Goal: Task Accomplishment & Management: Manage account settings

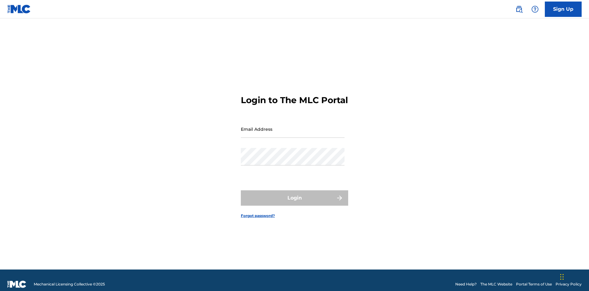
scroll to position [8, 0]
click at [293, 126] on input "Email Address" at bounding box center [293, 128] width 104 height 17
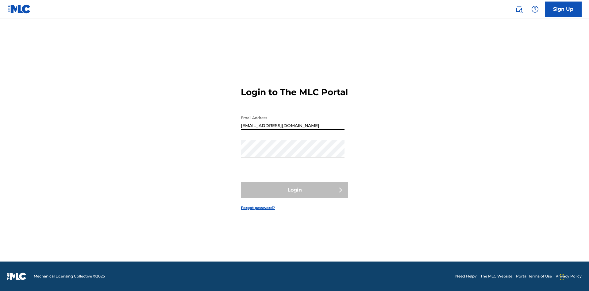
type input "[EMAIL_ADDRESS][DOMAIN_NAME]"
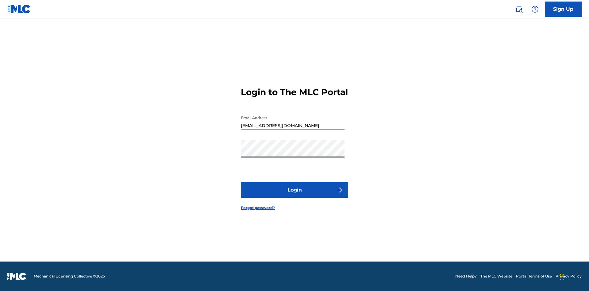
click at [295, 195] on button "Login" at bounding box center [294, 189] width 107 height 15
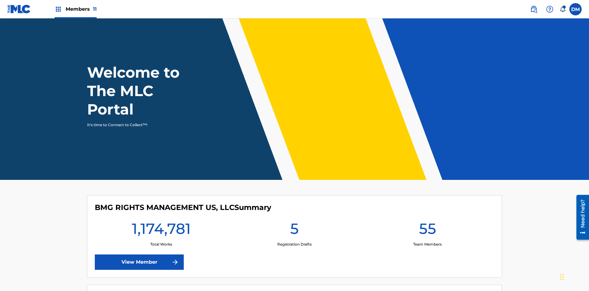
click at [75, 9] on span "Members 11" at bounding box center [81, 9] width 31 height 7
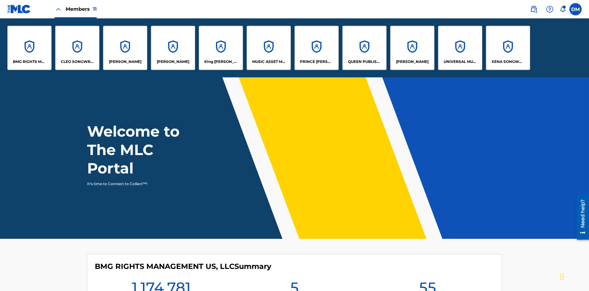
click at [364, 62] on p "QUEEN PUBLISHA" at bounding box center [364, 62] width 33 height 6
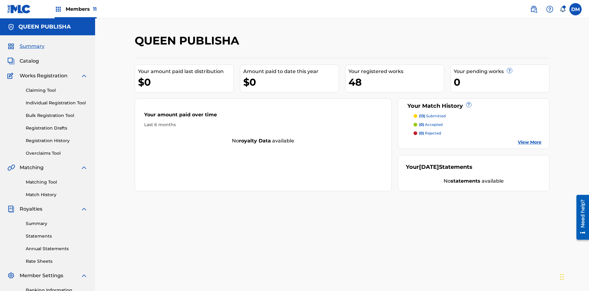
scroll to position [90, 0]
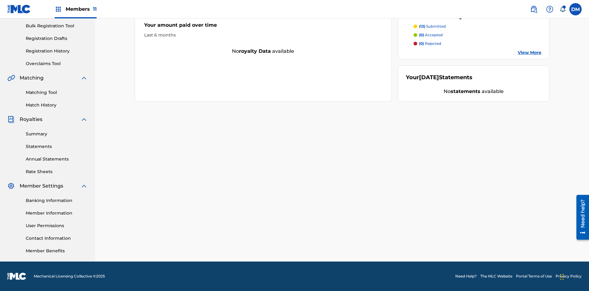
click at [57, 238] on link "Contact Information" at bounding box center [57, 238] width 62 height 6
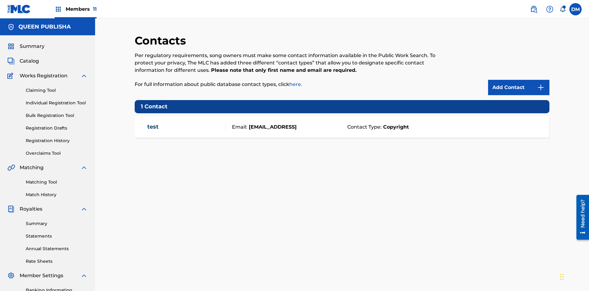
click at [75, 9] on span "Members 11" at bounding box center [81, 9] width 31 height 7
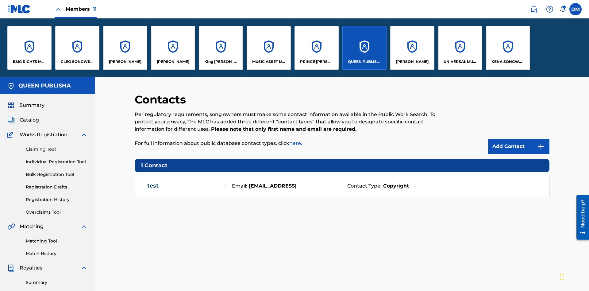
click at [125, 62] on p "[PERSON_NAME]" at bounding box center [125, 62] width 33 height 6
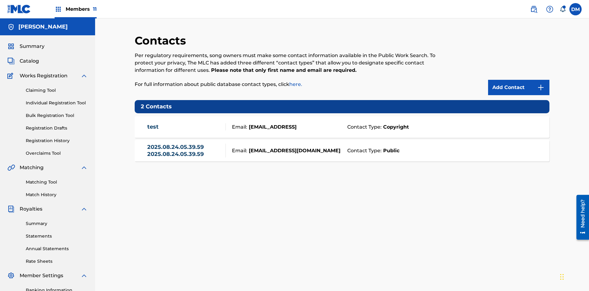
scroll to position [90, 0]
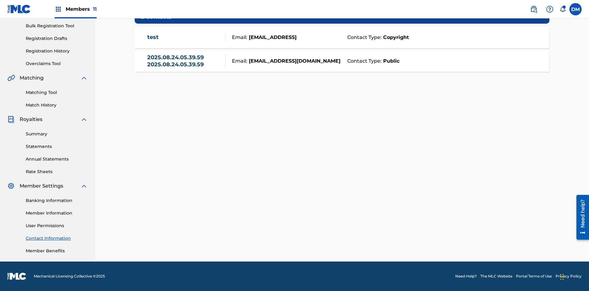
click at [390, 61] on strong "Public" at bounding box center [391, 60] width 18 height 7
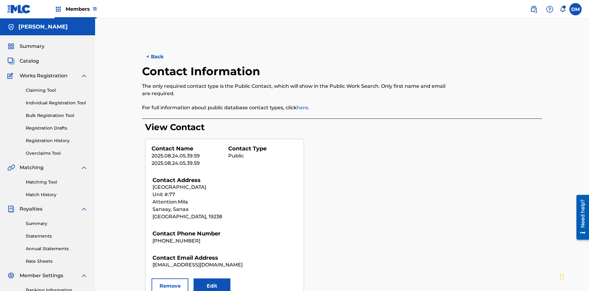
scroll to position [90, 0]
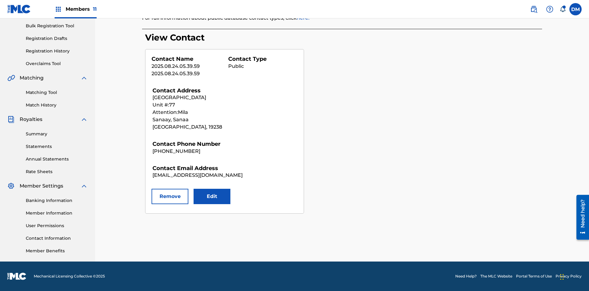
click at [170, 196] on button "Remove" at bounding box center [170, 196] width 37 height 15
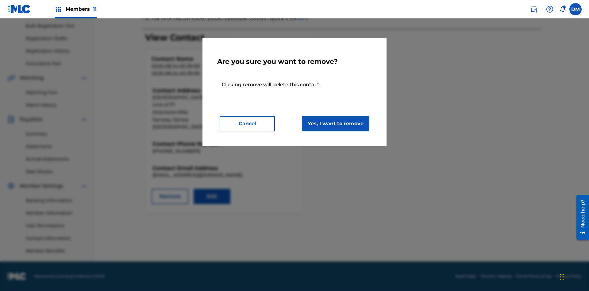
click at [336, 123] on button "Yes, I want to remove" at bounding box center [335, 123] width 67 height 15
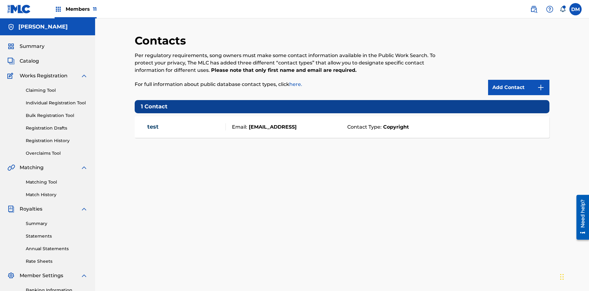
click at [75, 9] on span "Members 11" at bounding box center [81, 9] width 31 height 7
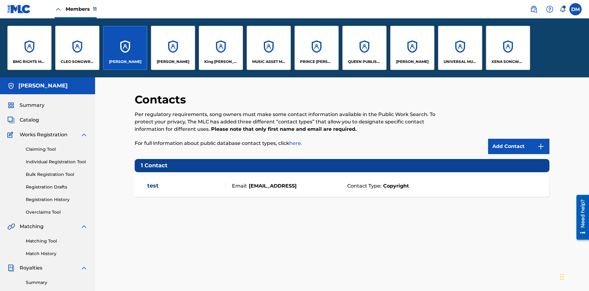
click at [364, 62] on p "QUEEN PUBLISHA" at bounding box center [364, 62] width 33 height 6
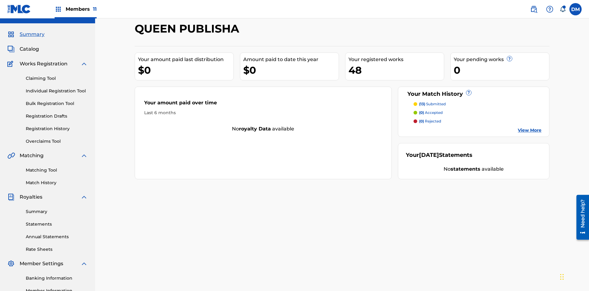
click at [29, 45] on span "Catalog" at bounding box center [29, 48] width 19 height 7
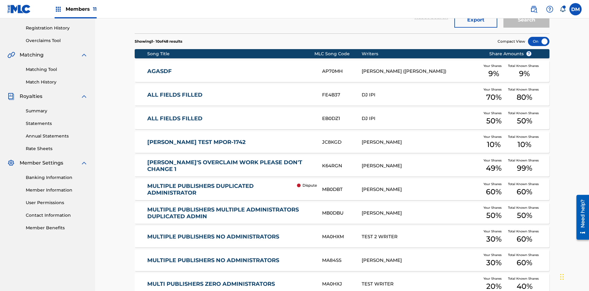
click at [539, 41] on div at bounding box center [538, 41] width 21 height 9
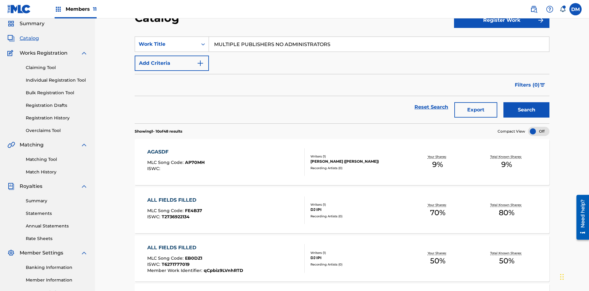
scroll to position [88, 0]
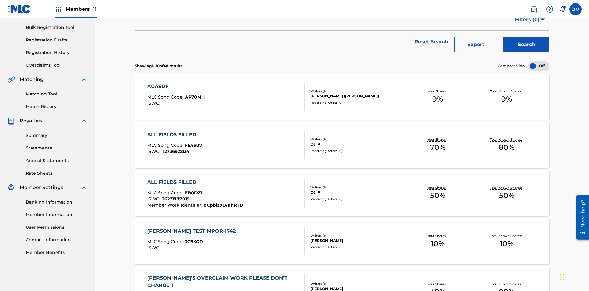
type input "MULTIPLE PUBLISHERS NO ADMINISTRATORS"
click at [526, 44] on button "Search" at bounding box center [526, 44] width 46 height 15
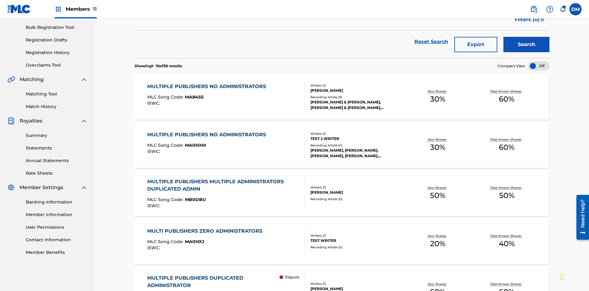
click at [193, 94] on span "MA84SS" at bounding box center [194, 97] width 19 height 6
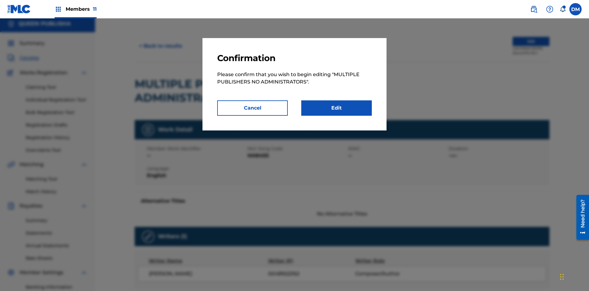
scroll to position [67, 0]
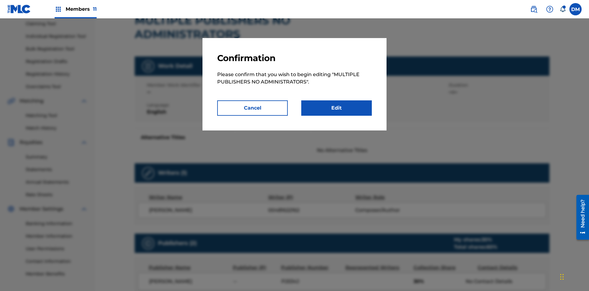
click at [337, 108] on link "Edit" at bounding box center [336, 107] width 71 height 15
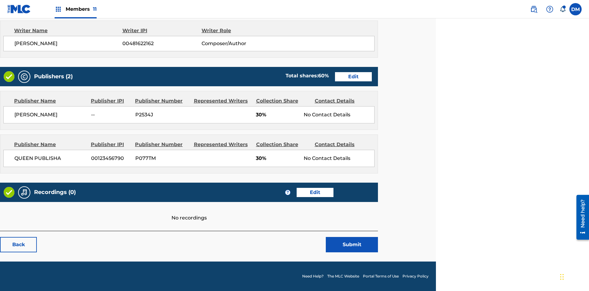
scroll to position [233, 153]
click at [75, 9] on span "Members 11" at bounding box center [81, 9] width 31 height 7
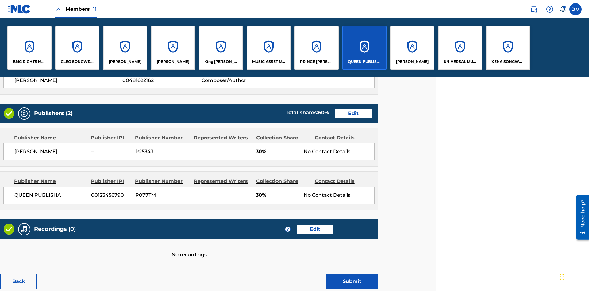
click at [364, 62] on p "QUEEN PUBLISHA" at bounding box center [364, 62] width 33 height 6
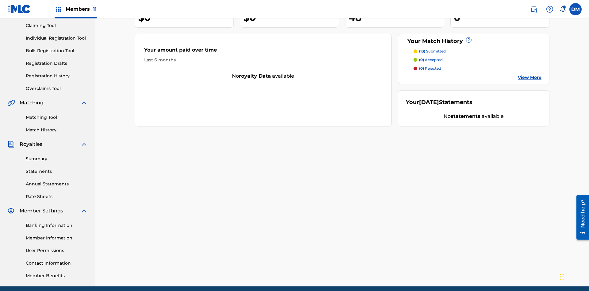
click at [57, 260] on link "Contact Information" at bounding box center [57, 263] width 62 height 6
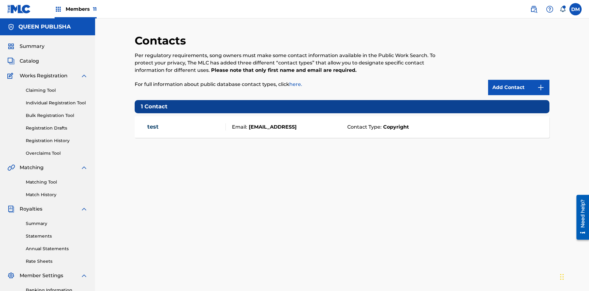
click at [541, 84] on img at bounding box center [540, 87] width 7 height 7
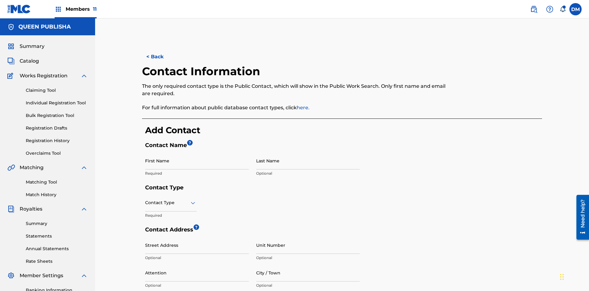
click at [197, 152] on input "First Name" at bounding box center [197, 160] width 104 height 17
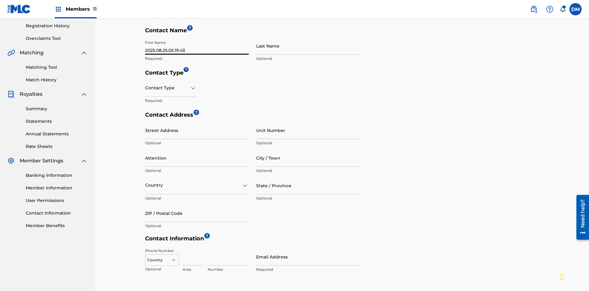
type input "2025.08.25.05.19.43"
click at [308, 46] on input "Last Name" at bounding box center [308, 45] width 104 height 17
type input "2025.08.25.05.19.43"
click at [145, 85] on input "text" at bounding box center [145, 88] width 1 height 6
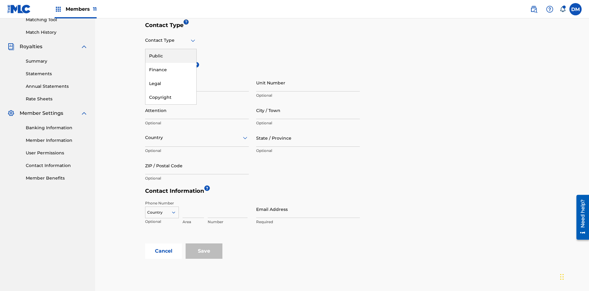
click at [171, 56] on div "Public" at bounding box center [170, 56] width 51 height 14
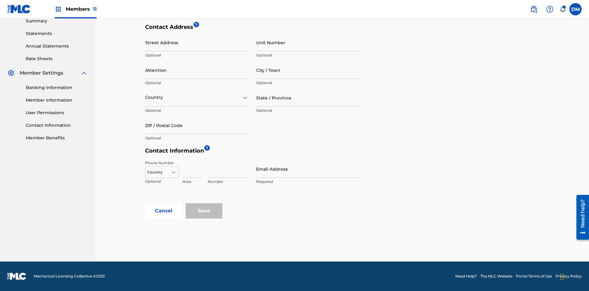
click at [308, 70] on input "City / Town" at bounding box center [308, 69] width 104 height 17
type input "[GEOGRAPHIC_DATA]"
click at [197, 46] on input "Street Address" at bounding box center [197, 42] width 104 height 17
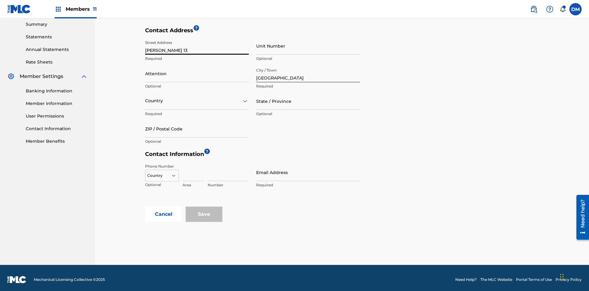
type input "[PERSON_NAME] 13"
click at [308, 46] on input "Unit Number" at bounding box center [308, 45] width 104 height 17
type input "9P"
click at [197, 70] on input "Attention" at bounding box center [197, 73] width 104 height 17
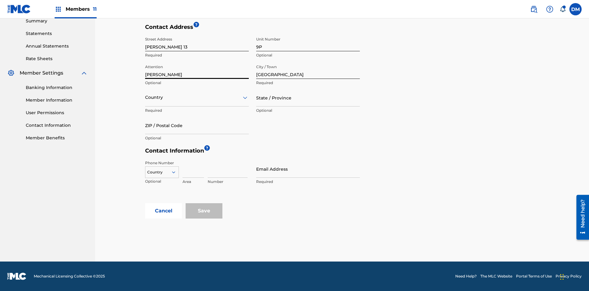
type input "[PERSON_NAME]"
click at [145, 97] on input "text" at bounding box center [145, 97] width 1 height 6
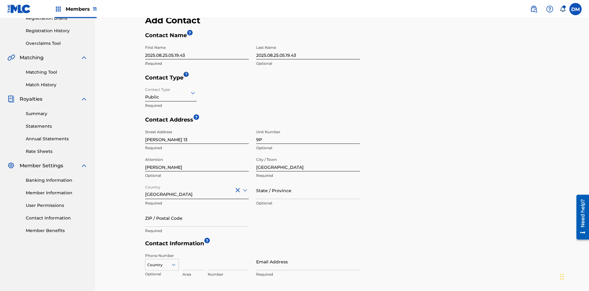
click at [308, 182] on input "State / Province" at bounding box center [308, 190] width 104 height 17
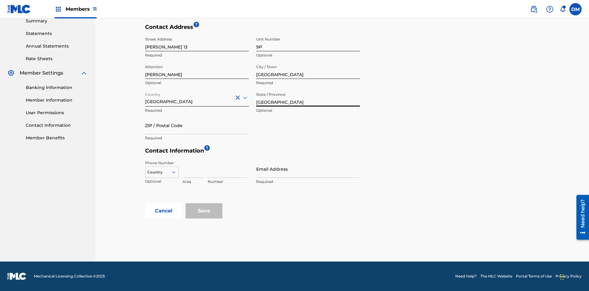
type input "[GEOGRAPHIC_DATA]"
click at [197, 125] on input "ZIP / Postal Code" at bounding box center [197, 125] width 104 height 17
type input "68080"
click at [176, 172] on icon at bounding box center [174, 172] width 6 height 6
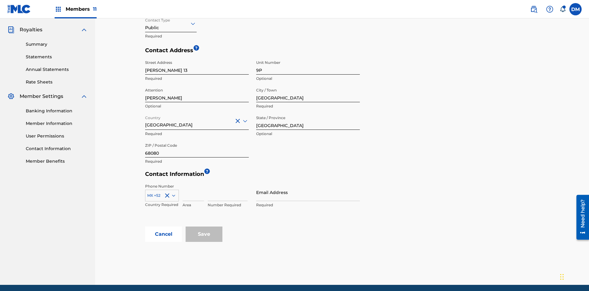
click at [193, 183] on input at bounding box center [193, 191] width 21 height 17
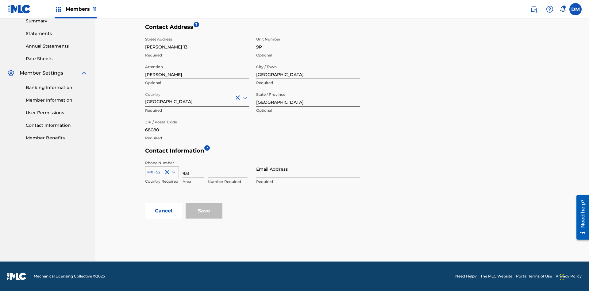
type input "951"
click at [228, 169] on input at bounding box center [228, 168] width 40 height 17
type input "5185312"
click at [308, 169] on input "Email Address" at bounding box center [308, 168] width 104 height 17
type input "[EMAIL_ADDRESS][DOMAIN_NAME]"
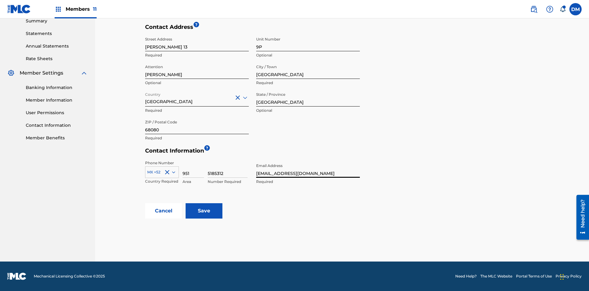
click at [204, 211] on input "Save" at bounding box center [204, 210] width 37 height 15
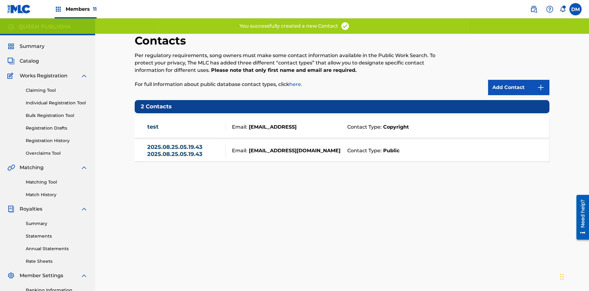
click at [75, 9] on span "Members 11" at bounding box center [81, 9] width 31 height 7
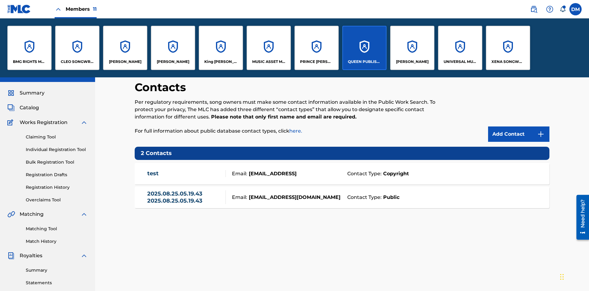
click at [125, 62] on p "[PERSON_NAME]" at bounding box center [125, 62] width 33 height 6
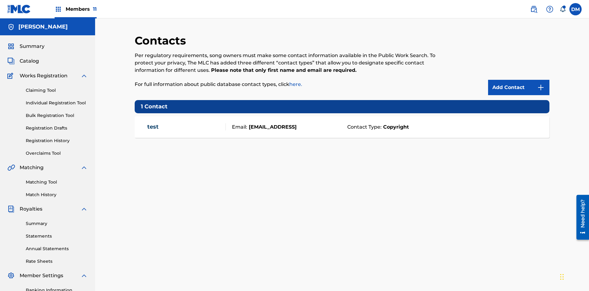
click at [541, 84] on img at bounding box center [540, 87] width 7 height 7
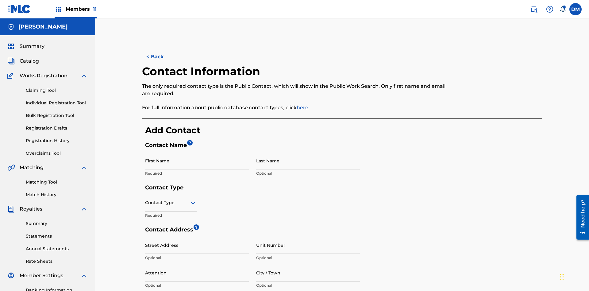
click at [197, 152] on input "First Name" at bounding box center [197, 160] width 104 height 17
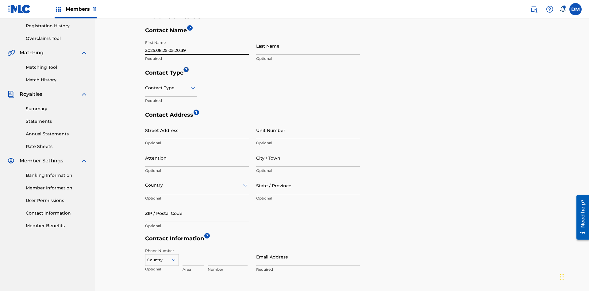
type input "2025.08.25.05.20.39"
click at [308, 46] on input "Last Name" at bounding box center [308, 45] width 104 height 17
type input "2025.08.25.05.20.39"
click at [145, 85] on input "text" at bounding box center [145, 88] width 1 height 6
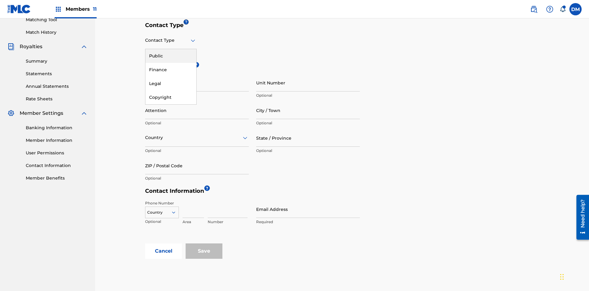
click at [171, 56] on div "Public" at bounding box center [170, 56] width 51 height 14
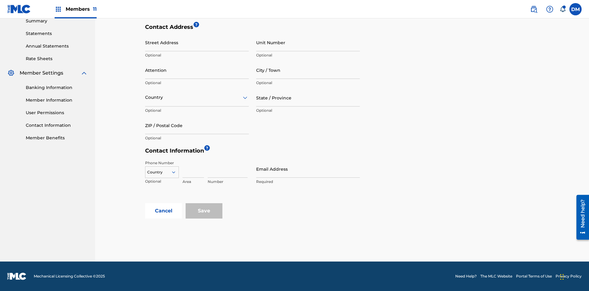
click at [308, 70] on input "City / Town" at bounding box center [308, 69] width 104 height 17
type input "Sanaay"
click at [197, 46] on input "Street Address" at bounding box center [197, 42] width 104 height 17
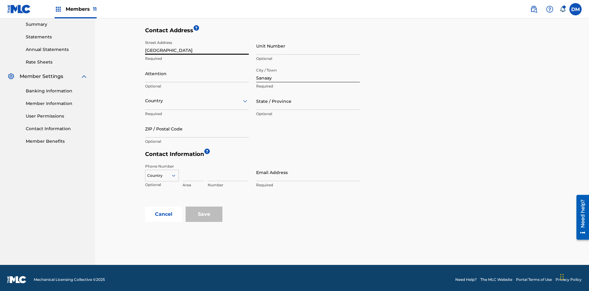
type input "[GEOGRAPHIC_DATA]"
click at [308, 46] on input "Unit Number" at bounding box center [308, 45] width 104 height 17
type input "77"
click at [197, 70] on input "Attention" at bounding box center [197, 73] width 104 height 17
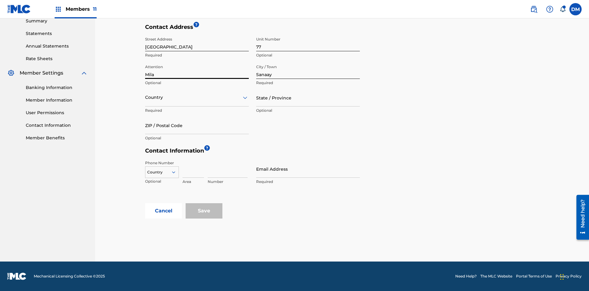
type input "Mila"
click at [145, 97] on input "text" at bounding box center [145, 97] width 1 height 6
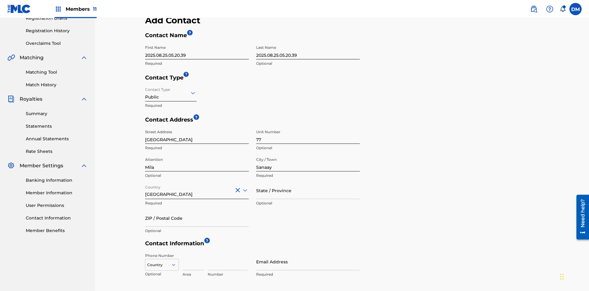
click at [308, 182] on input "State / Province" at bounding box center [308, 190] width 104 height 17
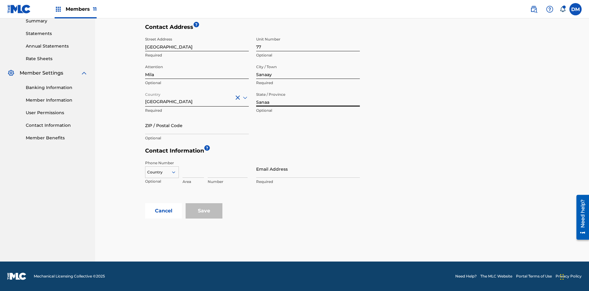
type input "Sanaa"
click at [197, 125] on input "ZIP / Postal Code" at bounding box center [197, 125] width 104 height 17
type input "19238"
click at [176, 172] on icon at bounding box center [174, 172] width 6 height 6
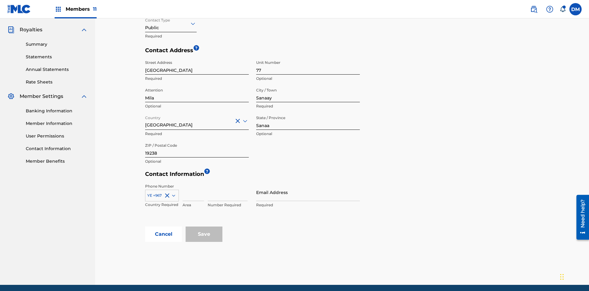
click at [193, 183] on input at bounding box center [193, 191] width 21 height 17
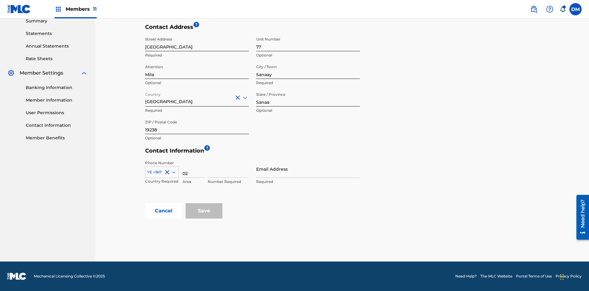
type input "02"
click at [228, 169] on input at bounding box center [228, 168] width 40 height 17
type input "255435"
click at [308, 169] on input "Email Address" at bounding box center [308, 168] width 104 height 17
type input "[EMAIL_ADDRESS][DOMAIN_NAME]"
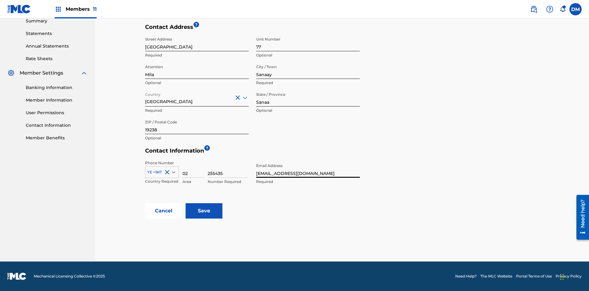
click at [204, 211] on input "Save" at bounding box center [204, 210] width 37 height 15
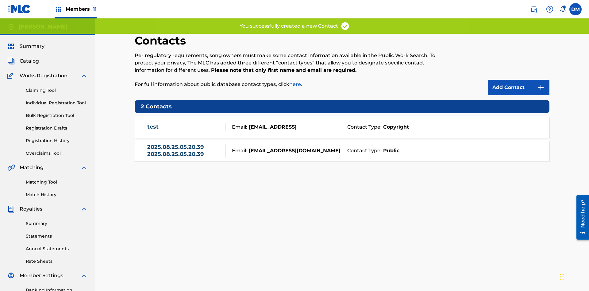
click at [75, 9] on span "Members 11" at bounding box center [81, 9] width 31 height 7
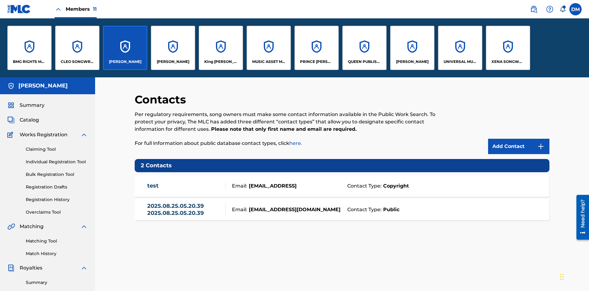
click at [125, 62] on p "[PERSON_NAME]" at bounding box center [125, 62] width 33 height 6
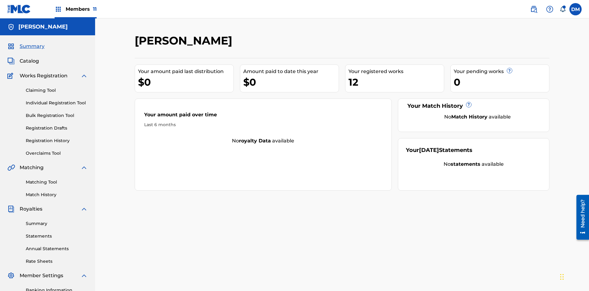
click at [29, 57] on span "Catalog" at bounding box center [29, 60] width 19 height 7
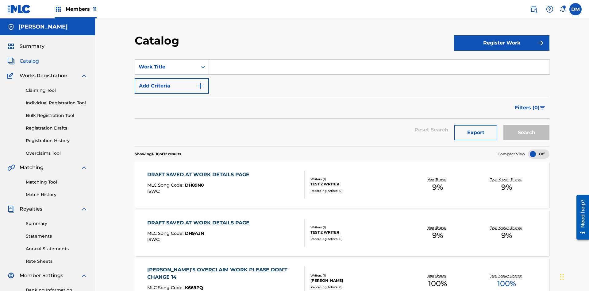
click at [379, 60] on input "Search Form" at bounding box center [379, 67] width 340 height 15
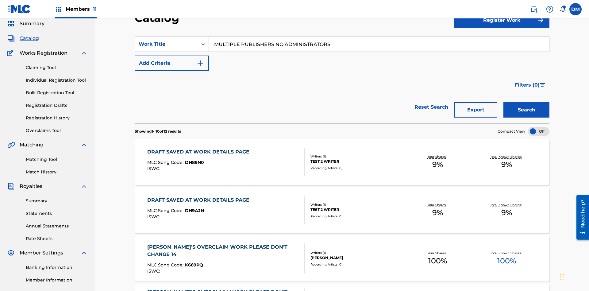
type input "MULTIPLE PUBLISHERS NO ADMINISTRATORS"
click at [526, 102] on button "Search" at bounding box center [526, 109] width 46 height 15
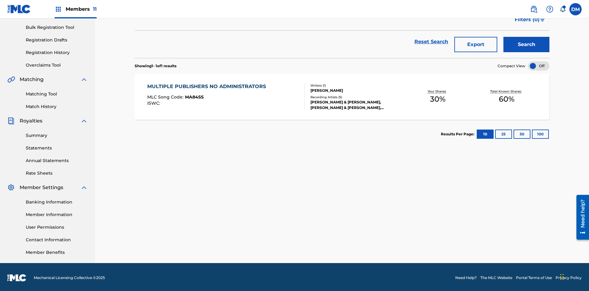
click at [193, 95] on span "MA84SS" at bounding box center [194, 97] width 19 height 6
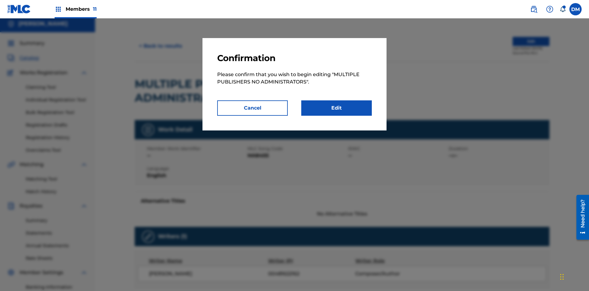
click at [337, 108] on link "Edit" at bounding box center [336, 107] width 71 height 15
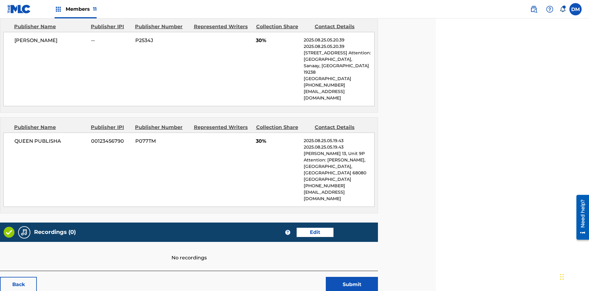
scroll to position [308, 153]
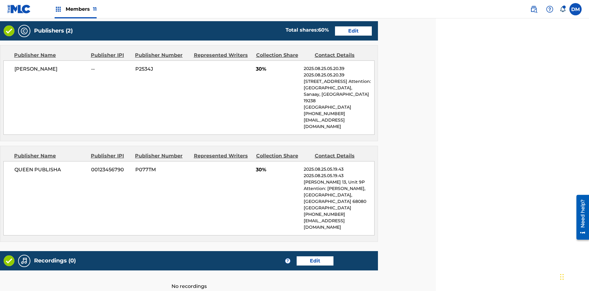
click at [75, 9] on span "Members 11" at bounding box center [81, 9] width 31 height 7
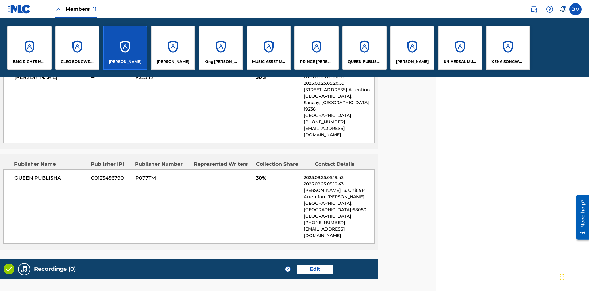
click at [364, 62] on p "QUEEN PUBLISHA" at bounding box center [364, 62] width 33 height 6
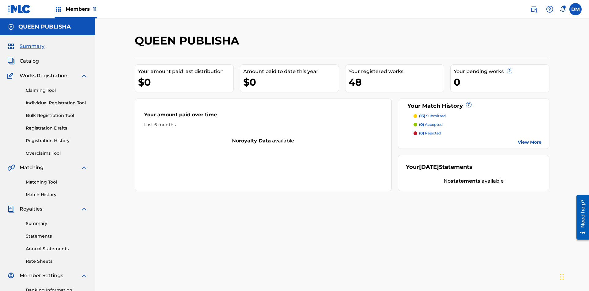
click at [29, 57] on span "Catalog" at bounding box center [29, 60] width 19 height 7
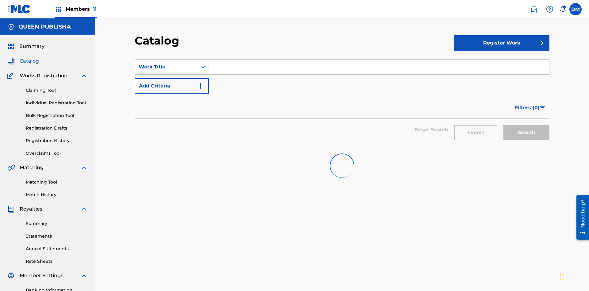
click at [379, 60] on input "Search Form" at bounding box center [379, 67] width 340 height 15
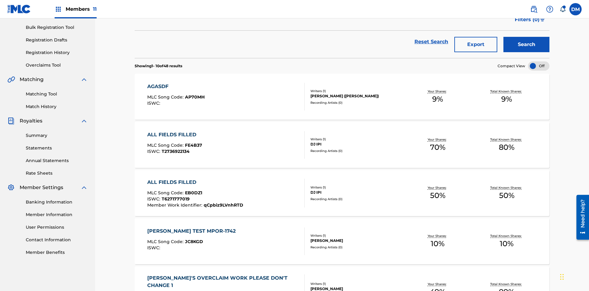
type input "MULTIPLE PUBLISHERS DUPLICATED ADMINISTRATOR"
click at [526, 44] on button "Search" at bounding box center [526, 44] width 46 height 15
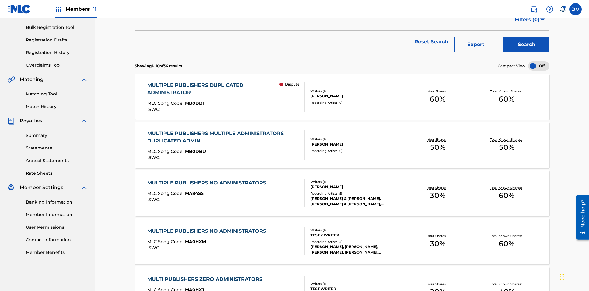
scroll to position [152, 0]
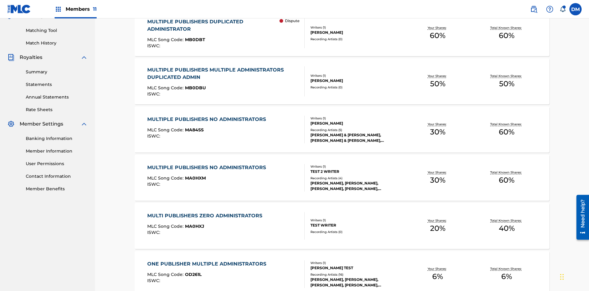
click at [194, 40] on span "MB0DBT" at bounding box center [195, 40] width 20 height 6
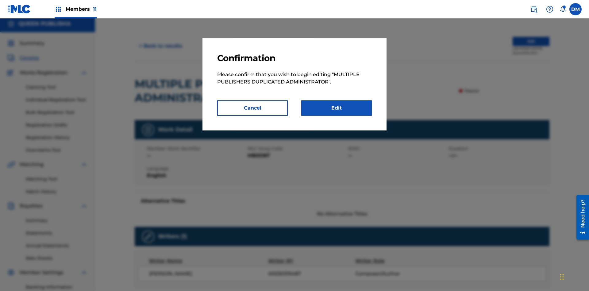
click at [337, 108] on link "Edit" at bounding box center [336, 107] width 71 height 15
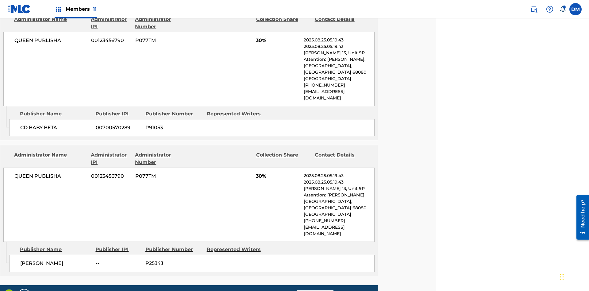
click at [75, 9] on span "Members 11" at bounding box center [81, 9] width 31 height 7
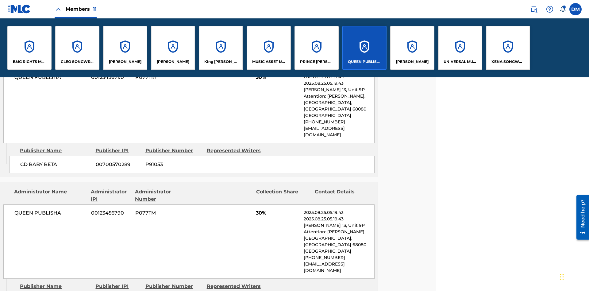
click at [364, 62] on p "QUEEN PUBLISHA" at bounding box center [364, 62] width 33 height 6
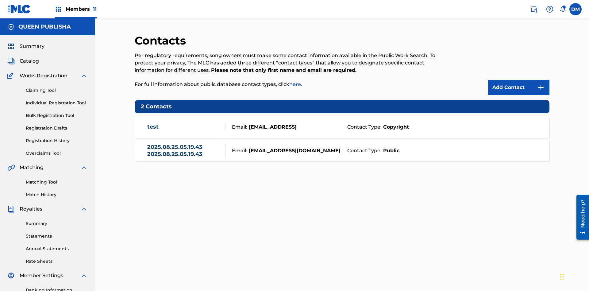
scroll to position [90, 0]
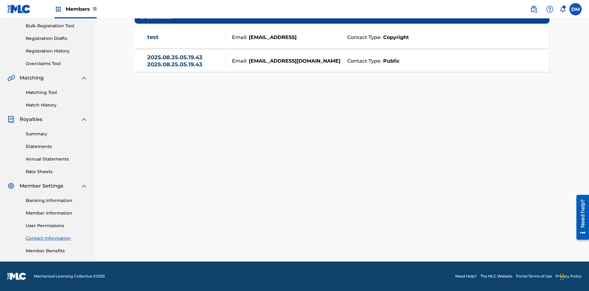
click at [390, 61] on strong "Public" at bounding box center [391, 60] width 18 height 7
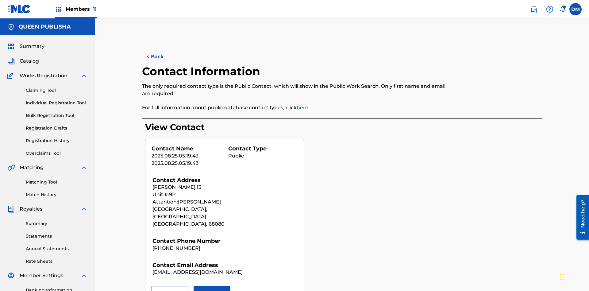
scroll to position [90, 0]
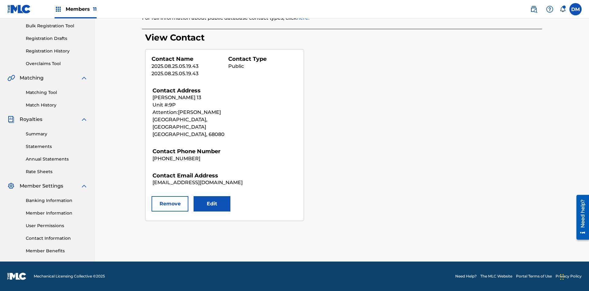
click at [170, 196] on button "Remove" at bounding box center [170, 203] width 37 height 15
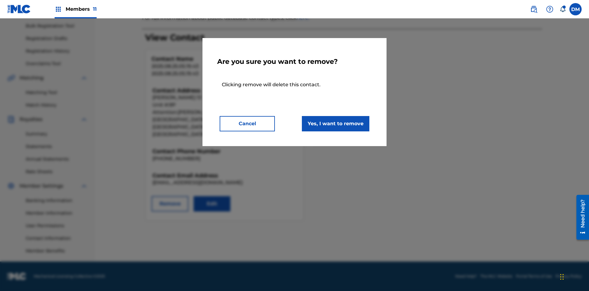
click at [336, 123] on button "Yes, I want to remove" at bounding box center [335, 123] width 67 height 15
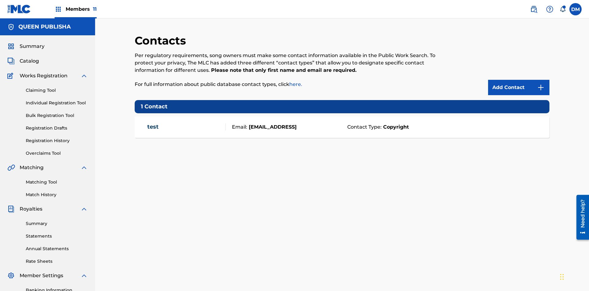
click at [75, 9] on span "Members 11" at bounding box center [81, 9] width 31 height 7
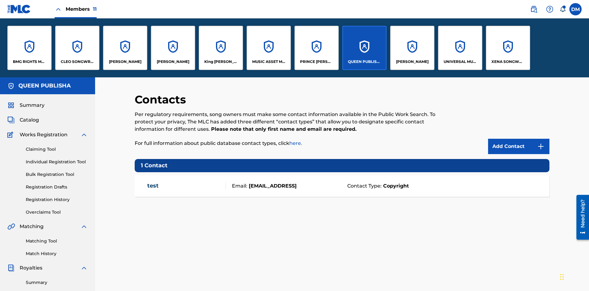
click at [364, 62] on p "QUEEN PUBLISHA" at bounding box center [364, 62] width 33 height 6
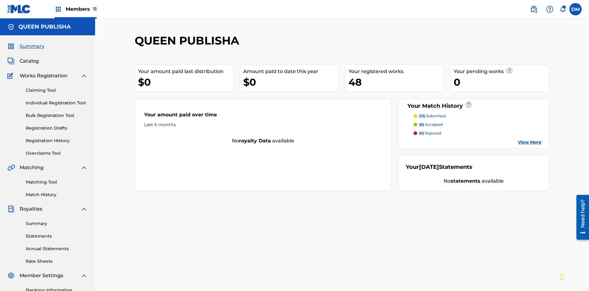
click at [29, 57] on span "Catalog" at bounding box center [29, 60] width 19 height 7
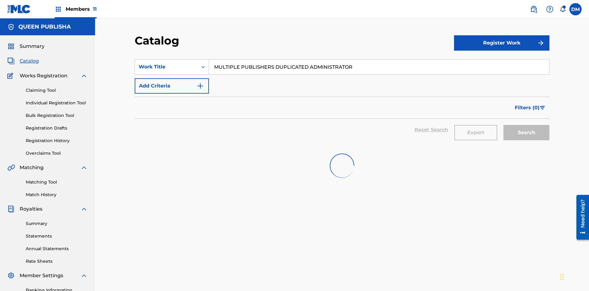
scroll to position [23, 0]
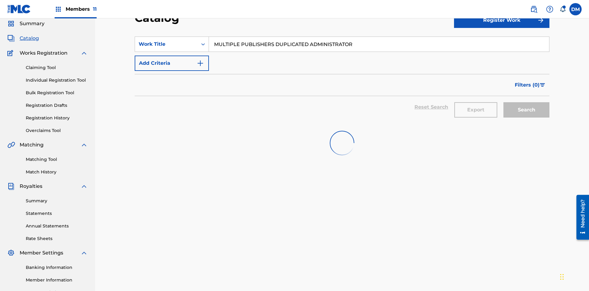
click at [379, 44] on input "MULTIPLE PUBLISHERS DUPLICATED ADMINISTRATOR" at bounding box center [379, 44] width 340 height 15
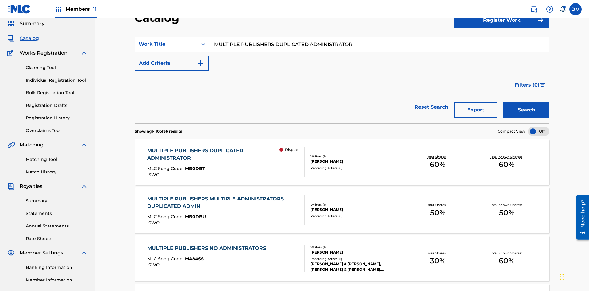
type input "MULTIPLE PUBLISHERS DUPLICATED ADMINISTRATOR"
click at [526, 102] on button "Search" at bounding box center [526, 109] width 46 height 15
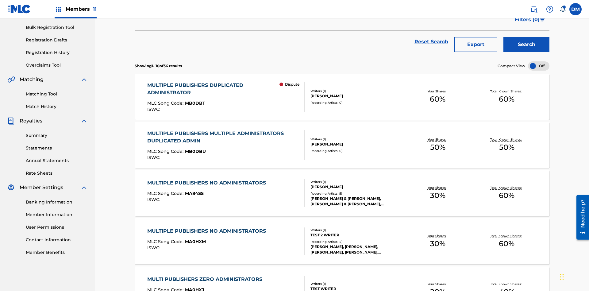
click at [194, 100] on span "MB0DBT" at bounding box center [195, 103] width 20 height 6
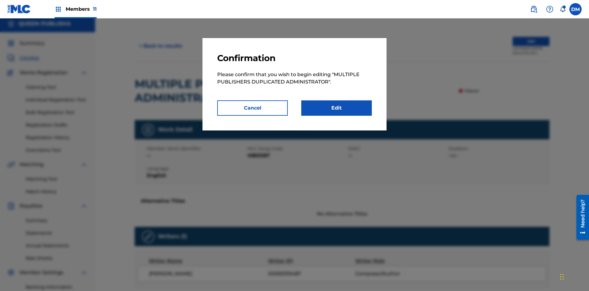
click at [337, 108] on link "Edit" at bounding box center [336, 107] width 71 height 15
